Goal: Find specific page/section

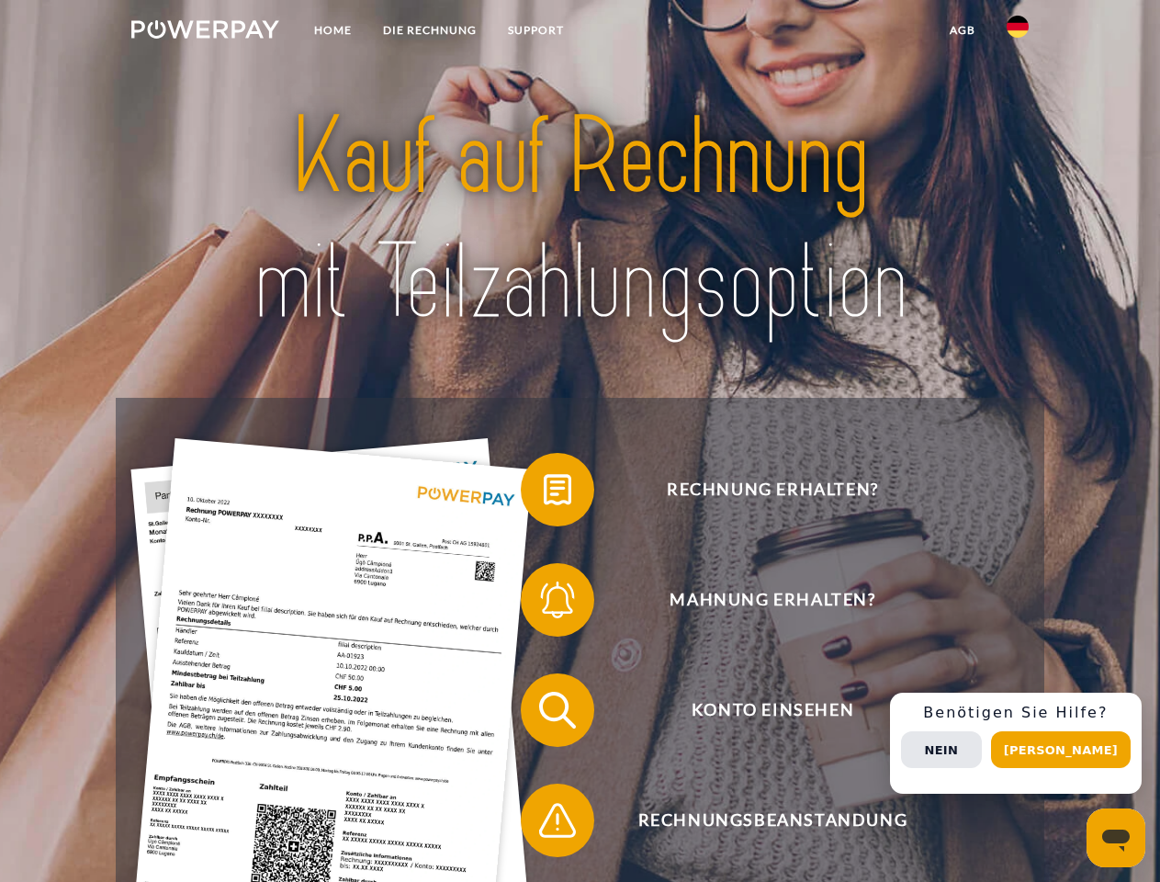
click at [205, 32] on img at bounding box center [205, 29] width 148 height 18
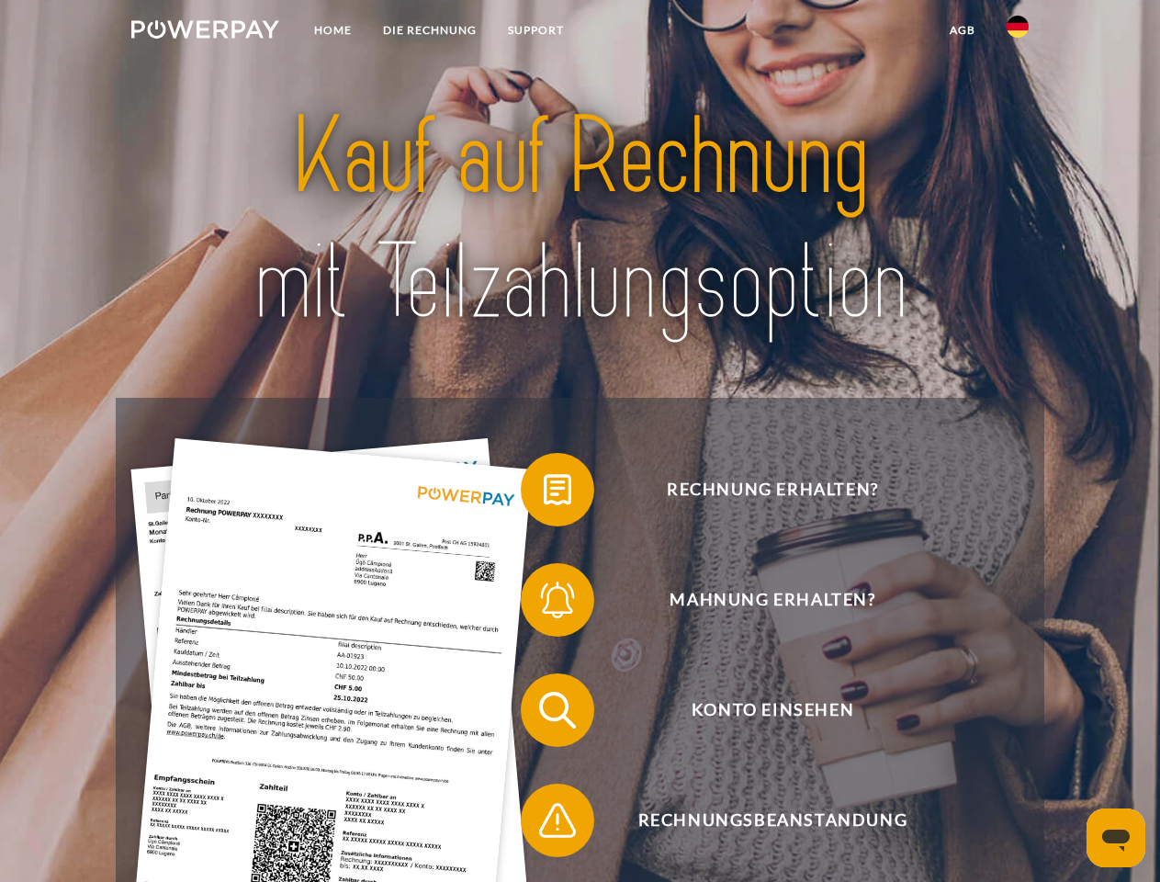
click at [1017, 32] on img at bounding box center [1017, 27] width 22 height 22
click at [961, 30] on link "agb" at bounding box center [962, 30] width 57 height 33
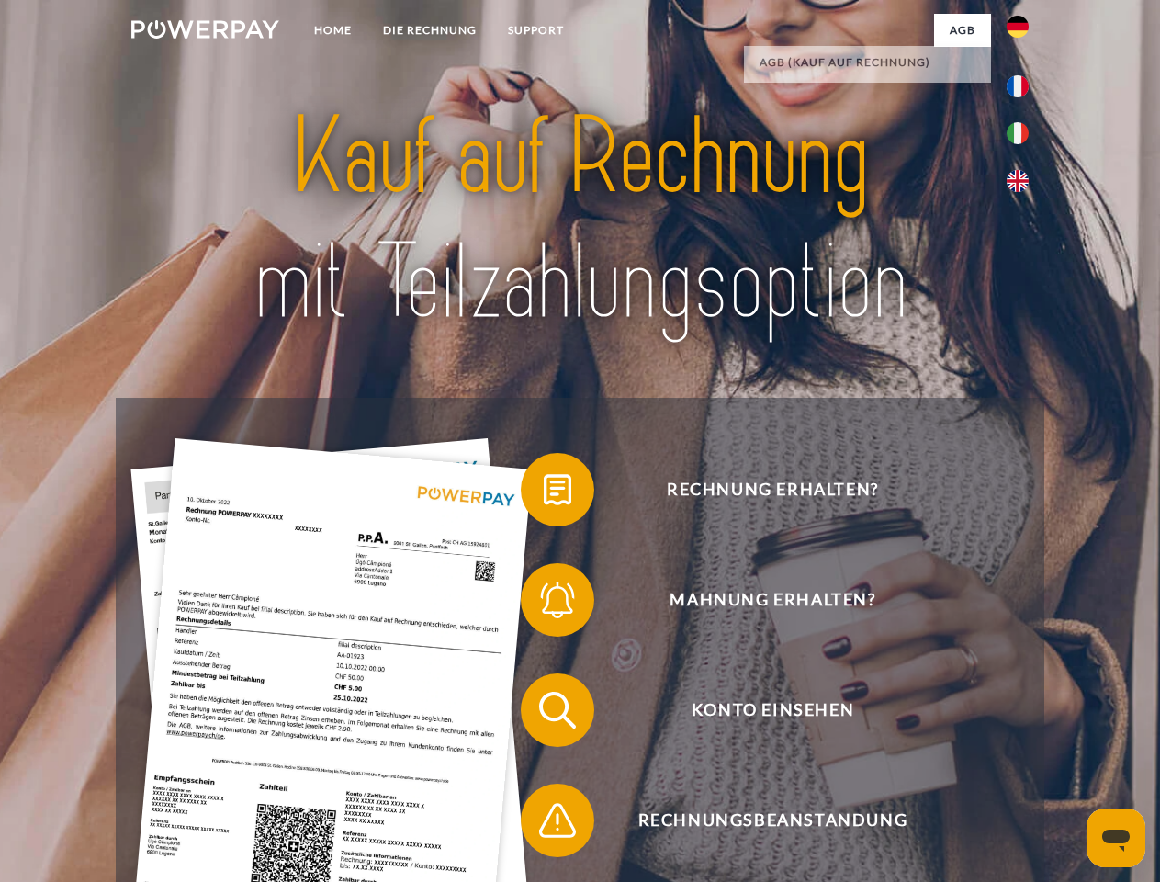
click at [544, 493] on span at bounding box center [530, 490] width 92 height 92
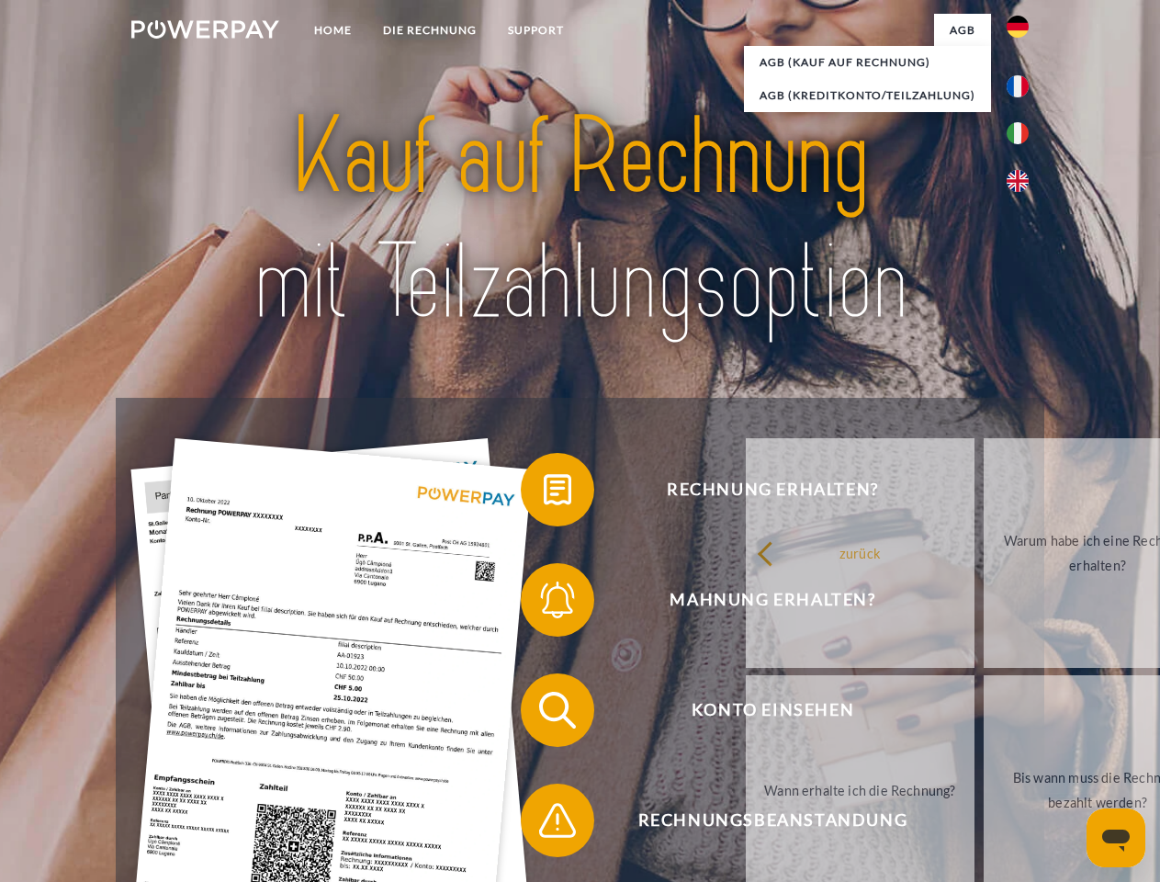
click at [746, 603] on link "zurück" at bounding box center [860, 553] width 229 height 230
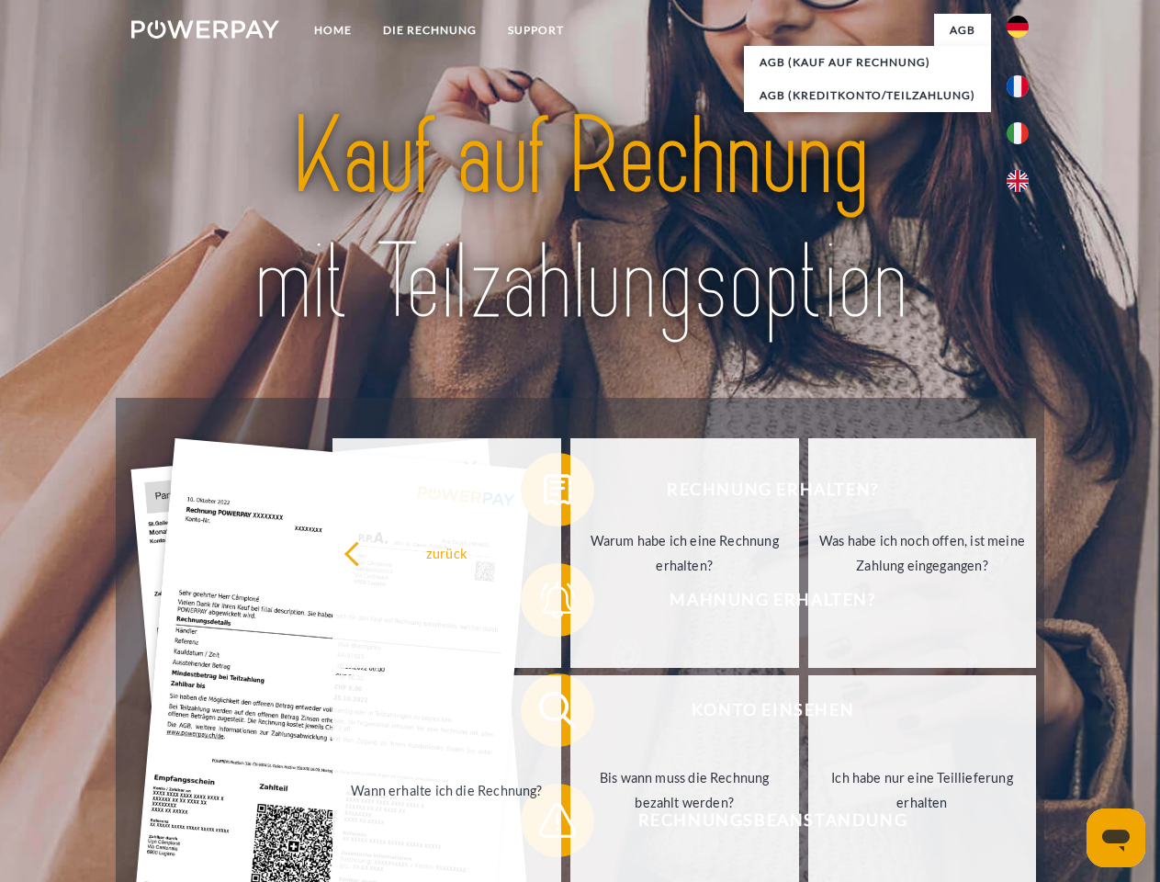
click at [544, 713] on div "Rechnung erhalten? Mahnung erhalten? Konto einsehen" at bounding box center [579, 765] width 927 height 735
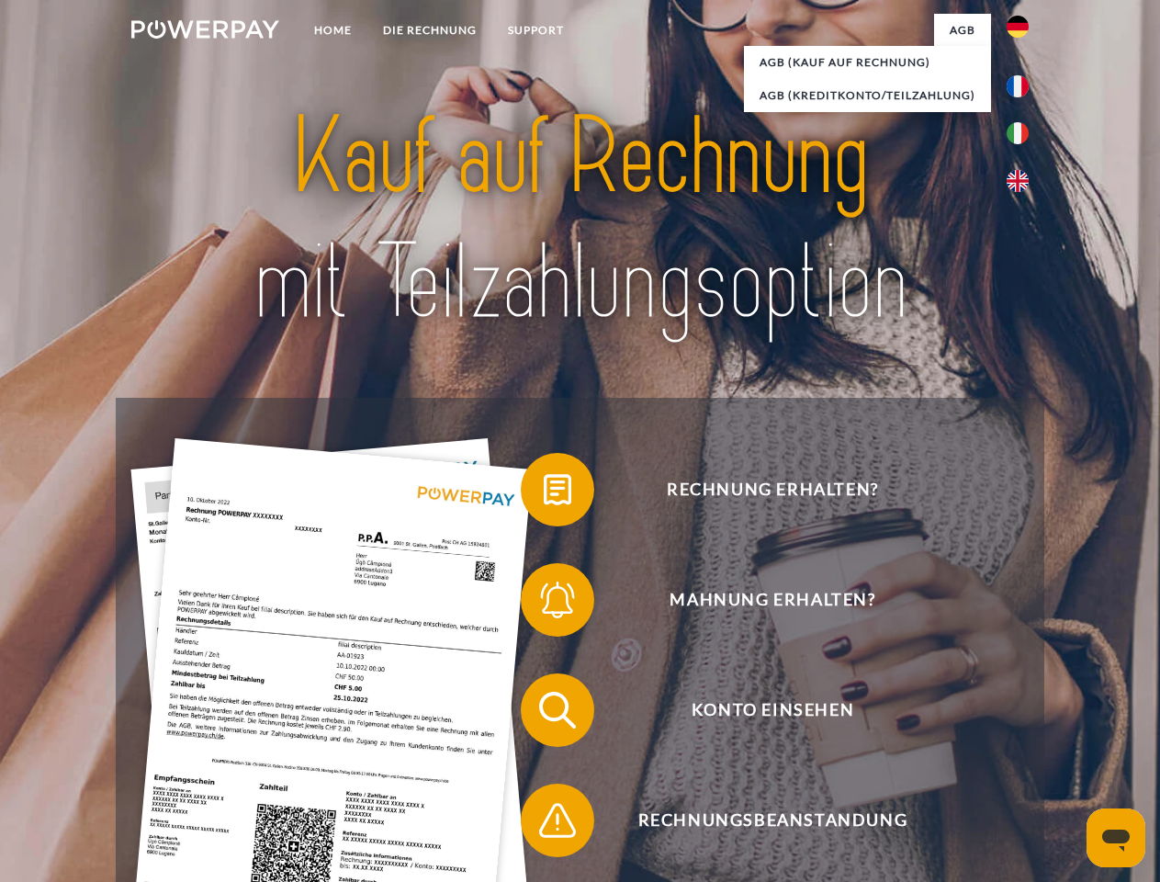
click at [544, 824] on span at bounding box center [530, 820] width 92 height 92
click at [1022, 743] on div "Rechnung erhalten? Mahnung erhalten? Konto einsehen" at bounding box center [579, 765] width 927 height 735
click at [977, 747] on span "Konto einsehen" at bounding box center [772, 709] width 450 height 73
click at [1067, 749] on header "Home DIE RECHNUNG SUPPORT" at bounding box center [580, 634] width 1160 height 1268
